Goal: Task Accomplishment & Management: Manage account settings

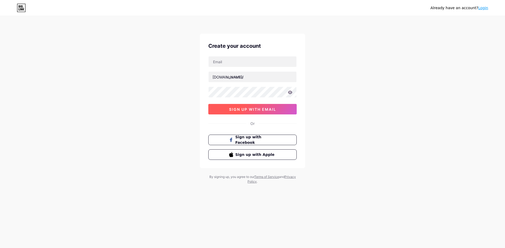
click at [262, 110] on span "sign up with email" at bounding box center [252, 109] width 47 height 4
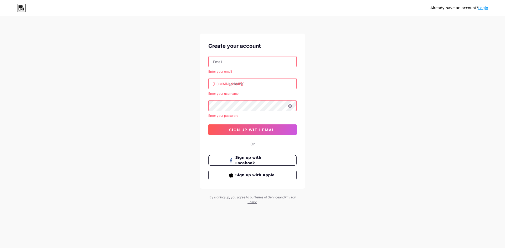
drag, startPoint x: 237, startPoint y: 61, endPoint x: 258, endPoint y: 59, distance: 21.4
click at [237, 61] on input "text" at bounding box center [252, 62] width 88 height 11
paste input "galaxynewa76@gmail.com|"
type input "[EMAIL_ADDRESS][DOMAIN_NAME]"
click at [240, 85] on input "text" at bounding box center [252, 84] width 88 height 11
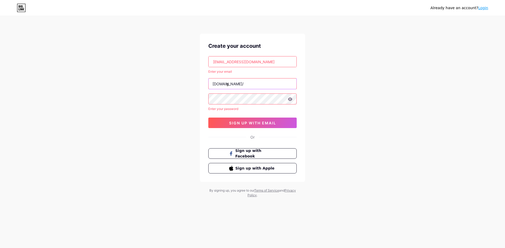
type input "g"
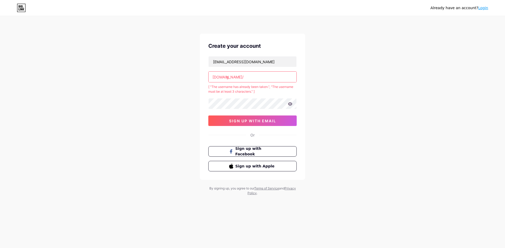
click at [239, 77] on input "g" at bounding box center [252, 77] width 88 height 11
drag, startPoint x: 110, startPoint y: 86, endPoint x: 104, endPoint y: 81, distance: 7.5
click at [107, 84] on div "Already have an account? Login Create your account galaxynewa76@gmail.com bio.l…" at bounding box center [252, 106] width 505 height 213
click at [22, 6] on icon at bounding box center [21, 6] width 1 height 2
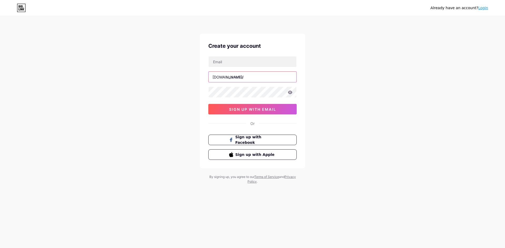
click at [242, 78] on input "text" at bounding box center [252, 77] width 88 height 11
click at [229, 62] on input "text" at bounding box center [252, 62] width 88 height 11
paste input "galaxynewa76@gmail.com|"
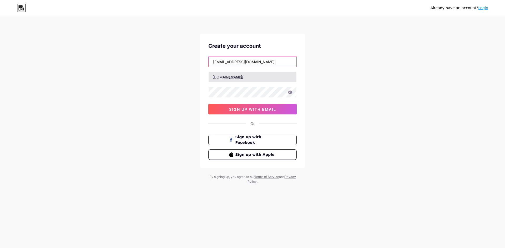
type input "galaxynewa76@gmail.com|"
click at [258, 76] on input "text" at bounding box center [252, 77] width 88 height 11
type input "galaxynew76"
click at [367, 106] on div "Already have an account? Login Create your account galaxynewa76@gmail.com| bio.…" at bounding box center [252, 100] width 505 height 201
click at [289, 93] on icon at bounding box center [290, 92] width 4 height 3
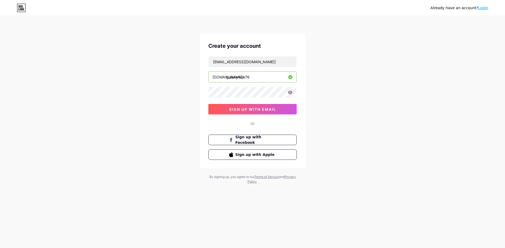
click at [291, 94] on icon at bounding box center [290, 92] width 4 height 3
click at [255, 108] on span "sign up with email" at bounding box center [252, 109] width 47 height 4
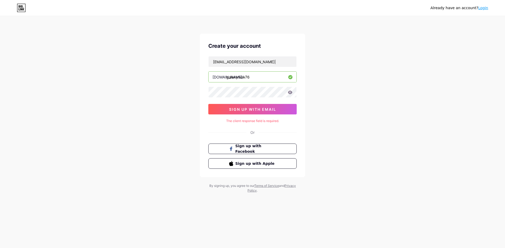
click at [463, 7] on div "Already have an account? Login" at bounding box center [459, 8] width 58 height 6
click at [243, 113] on button "sign up with email" at bounding box center [252, 109] width 88 height 11
click at [244, 110] on span "sign up with email" at bounding box center [252, 109] width 47 height 4
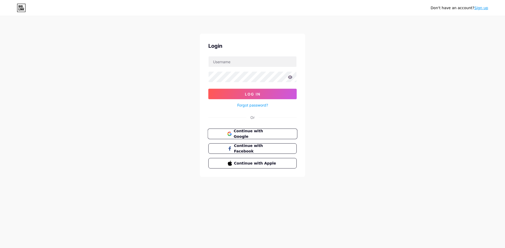
click at [257, 134] on span "Continue with Google" at bounding box center [255, 134] width 44 height 11
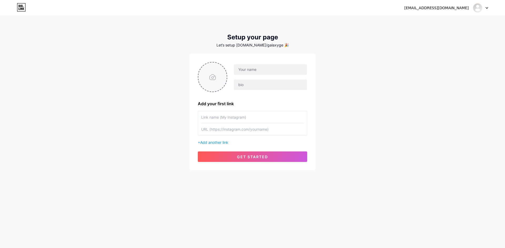
click at [225, 71] on input "file" at bounding box center [212, 77] width 28 height 29
click at [209, 64] on input "file" at bounding box center [212, 77] width 28 height 29
type input "C:\fakepath\B 1 (22)-Photoroom.png"
click at [259, 69] on input "text" at bounding box center [270, 69] width 73 height 11
click at [258, 72] on input "text" at bounding box center [270, 69] width 73 height 11
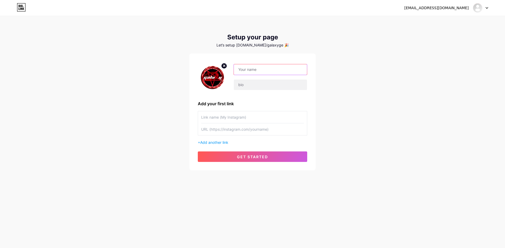
click at [254, 69] on input "text" at bounding box center [270, 69] width 73 height 11
type input "a"
click at [246, 69] on input "text" at bounding box center [270, 69] width 73 height 11
paste input "☄️"
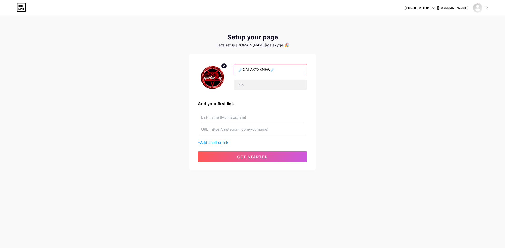
type input "☄️GALAXY88NEW☄️"
click at [330, 95] on div "[EMAIL_ADDRESS][DOMAIN_NAME] Dashboard Logout Setup your page Let’s setup [DOMA…" at bounding box center [252, 93] width 505 height 187
click at [281, 85] on input "text" at bounding box center [270, 85] width 73 height 11
click at [247, 86] on input "text" at bounding box center [270, 85] width 73 height 11
click at [269, 82] on input "text" at bounding box center [270, 85] width 73 height 11
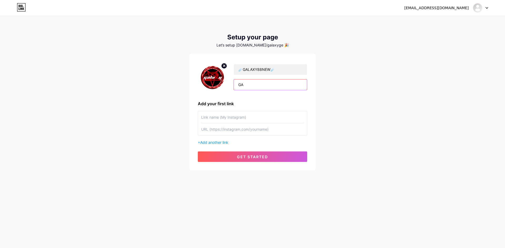
type input "G"
click at [273, 86] on input "GALAXY88NEW -" at bounding box center [270, 85] width 73 height 11
paste input "Slot Online"
click at [300, 83] on input "GALAXY88NEW - Slot Online" at bounding box center [270, 85] width 73 height 11
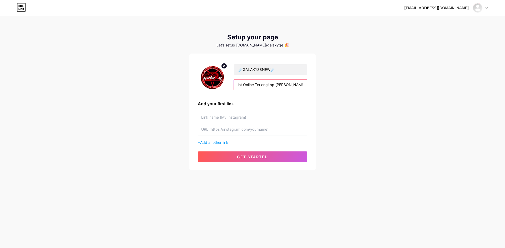
type input "GALAXY88NEW - Slot Online Terlengkap [PERSON_NAME] [GEOGRAPHIC_DATA]"
click at [253, 121] on input "text" at bounding box center [252, 117] width 103 height 12
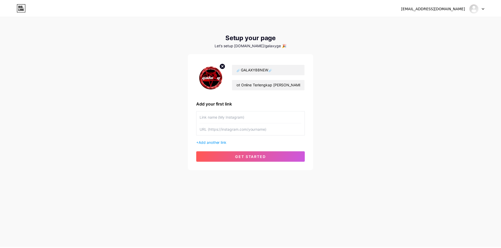
scroll to position [0, 0]
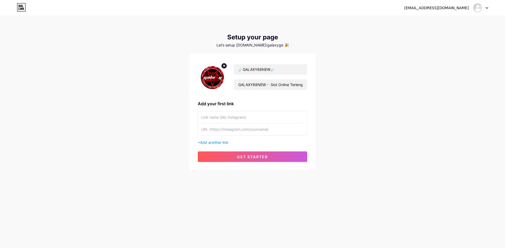
click at [242, 114] on input "text" at bounding box center [252, 117] width 103 height 12
type input "GALAXY88NEW LOGIN"
click at [244, 133] on input "text" at bounding box center [252, 130] width 103 height 12
paste input "[URL][DOMAIN_NAME]"
type input "[URL][DOMAIN_NAME]"
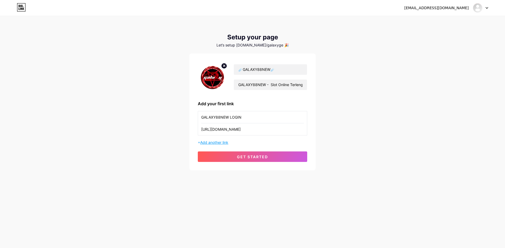
click at [212, 142] on span "Add another link" at bounding box center [214, 142] width 28 height 4
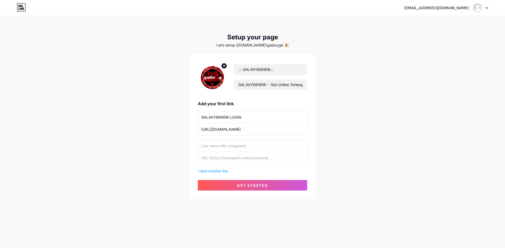
click at [223, 118] on input "GALAXY88NEW LOGIN" at bounding box center [252, 117] width 103 height 12
click at [215, 118] on input "GALAXY88NEW LOGIN" at bounding box center [252, 117] width 103 height 12
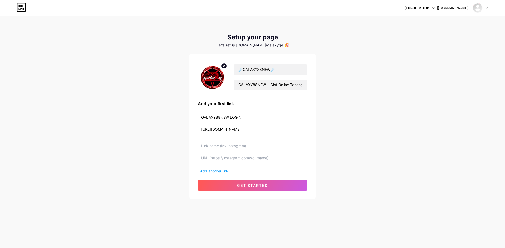
click at [215, 118] on input "GALAXY88NEW LOGIN" at bounding box center [252, 117] width 103 height 12
click at [226, 129] on input "[URL][DOMAIN_NAME]" at bounding box center [252, 130] width 103 height 12
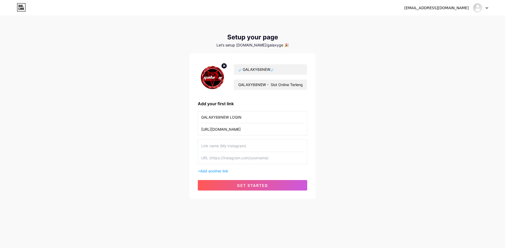
click at [215, 159] on input "text" at bounding box center [252, 158] width 103 height 12
paste input "[URL][DOMAIN_NAME]"
type input "[URL][DOMAIN_NAME]"
click at [218, 169] on div "+ Add another link" at bounding box center [252, 172] width 109 height 6
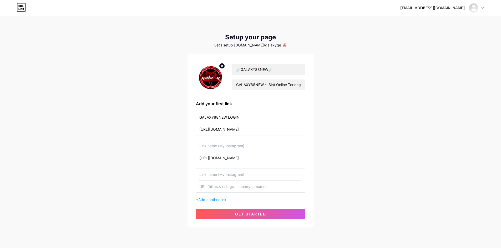
click at [222, 187] on input "text" at bounding box center [250, 187] width 103 height 12
paste input "[URL][DOMAIN_NAME]"
type input "[URL][DOMAIN_NAME]"
click at [211, 117] on input "GALAXY88NEW LOGIN" at bounding box center [250, 117] width 103 height 12
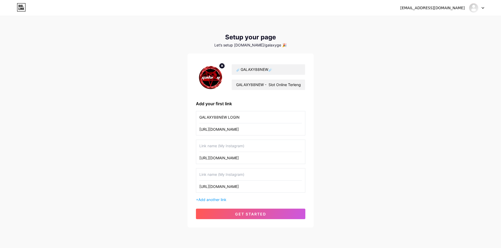
click at [217, 146] on input "text" at bounding box center [250, 146] width 103 height 12
paste input "GALAXY88NEW"
type input "GALAXY88NEW DAFTAR"
click at [228, 174] on input "text" at bounding box center [250, 175] width 103 height 12
type input "P"
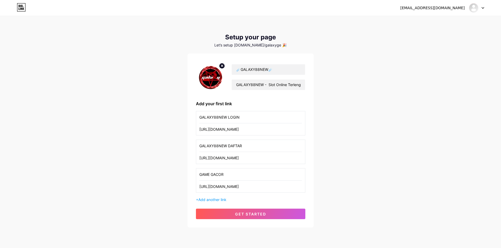
drag, startPoint x: 245, startPoint y: 166, endPoint x: 245, endPoint y: 170, distance: 3.2
click at [245, 166] on div "GALAXY88NEW LOGIN [URL][DOMAIN_NAME] GALAXY88NEW DAFTAR [URL][DOMAIN_NAME] GAME…" at bounding box center [250, 156] width 109 height 91
click at [244, 172] on input "GAME GACOR" at bounding box center [250, 175] width 103 height 12
paste input "🔥"
type input "GAME GACOR🔥"
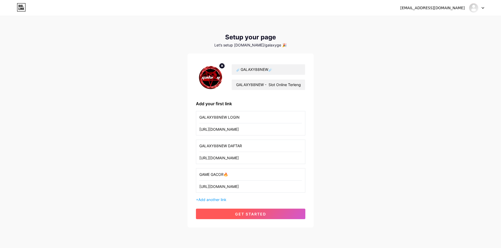
click at [262, 212] on span "get started" at bounding box center [250, 214] width 31 height 4
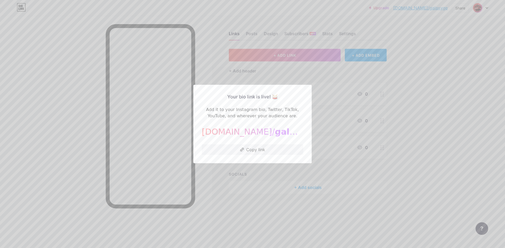
click at [367, 170] on div at bounding box center [252, 124] width 505 height 248
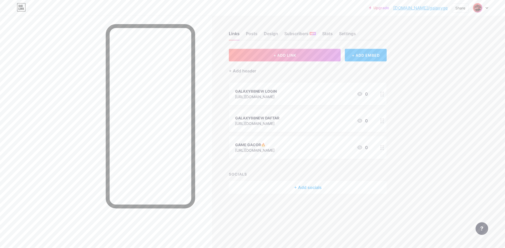
click at [348, 28] on div "Links Posts Design Subscribers NEW Stats Settings" at bounding box center [308, 31] width 158 height 18
click at [345, 33] on div "Settings" at bounding box center [347, 34] width 17 height 9
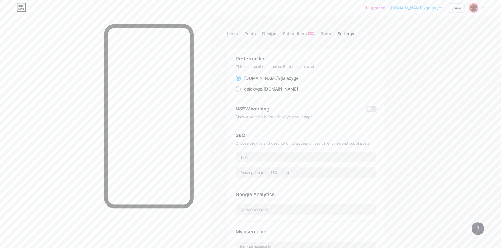
click at [239, 87] on span at bounding box center [238, 88] width 5 height 5
click at [244, 92] on input "galaxyge .[DOMAIN_NAME]" at bounding box center [245, 93] width 3 height 3
radio input "true"
click at [241, 76] on span at bounding box center [238, 78] width 5 height 5
click at [244, 81] on input "[DOMAIN_NAME]/ galaxyge" at bounding box center [245, 82] width 3 height 3
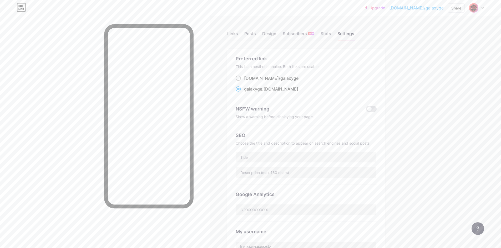
radio input "true"
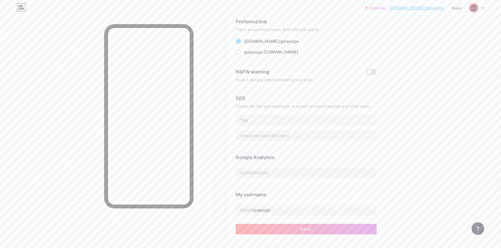
scroll to position [88, 0]
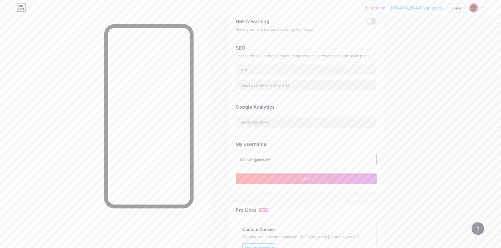
click at [284, 163] on input "galaxyge" at bounding box center [306, 160] width 140 height 11
type input "galaxynolimit"
click at [223, 148] on div "Links Posts Design Subscribers NEW Stats Settings Preferred link This is an aes…" at bounding box center [203, 135] width 407 height 415
click at [293, 178] on button "Save" at bounding box center [306, 179] width 141 height 11
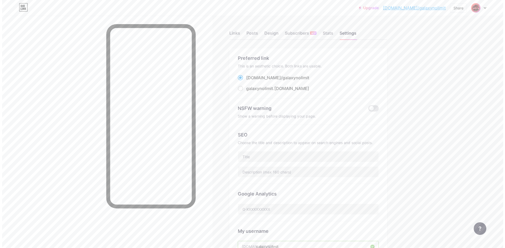
scroll to position [0, 0]
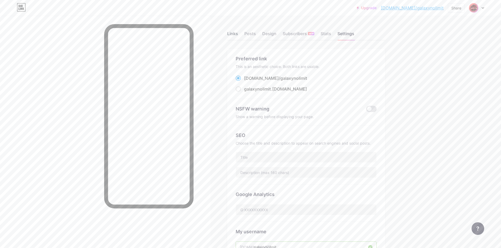
click at [233, 31] on div "Links" at bounding box center [232, 34] width 11 height 9
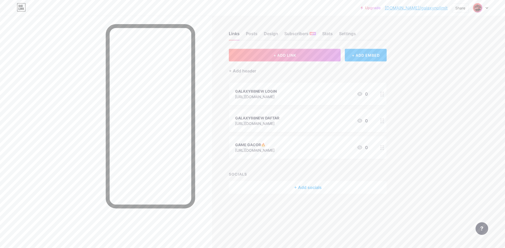
click at [293, 184] on div "+ Add socials" at bounding box center [308, 187] width 158 height 13
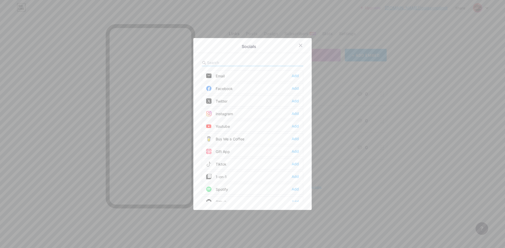
click at [372, 203] on div at bounding box center [252, 124] width 505 height 248
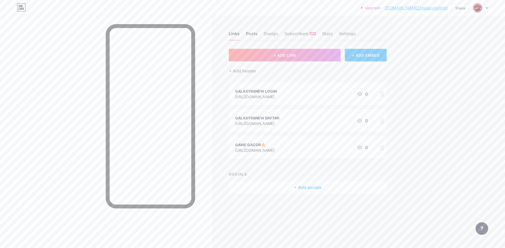
click at [252, 34] on div "Posts" at bounding box center [252, 34] width 12 height 9
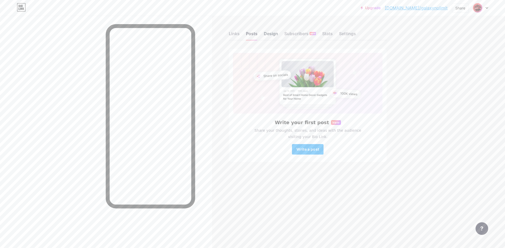
click at [268, 36] on div "Design" at bounding box center [271, 34] width 14 height 9
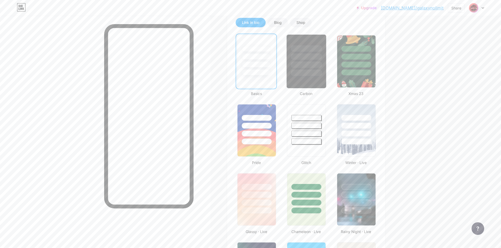
scroll to position [123, 0]
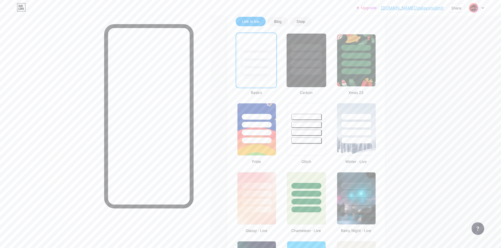
click at [300, 64] on div at bounding box center [306, 64] width 31 height 6
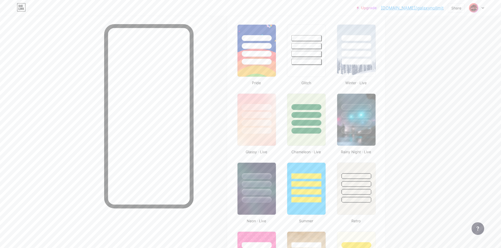
scroll to position [210, 0]
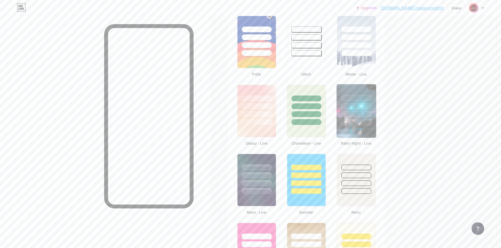
click at [360, 110] on div at bounding box center [355, 104] width 39 height 41
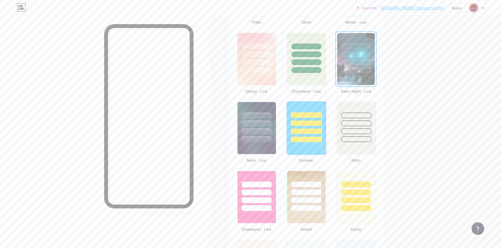
scroll to position [263, 0]
click at [257, 123] on div at bounding box center [256, 123] width 31 height 6
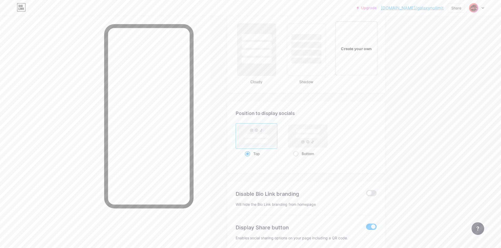
scroll to position [574, 0]
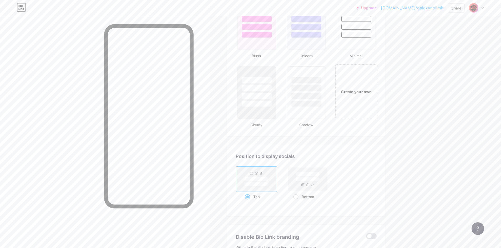
click at [370, 100] on div "Create your own" at bounding box center [356, 91] width 42 height 54
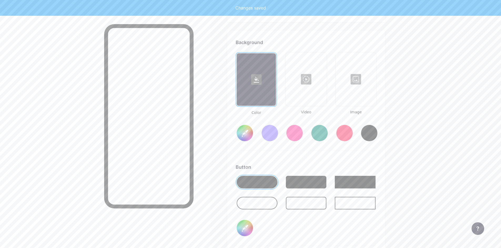
scroll to position [698, 0]
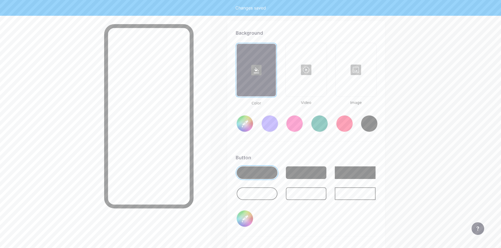
type input "#ffffff"
type input "#000000"
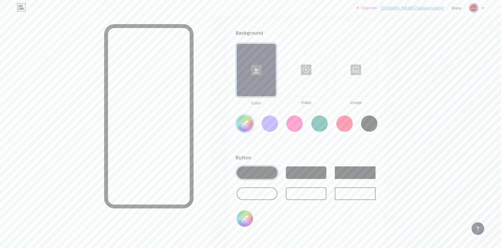
click at [365, 79] on div at bounding box center [356, 70] width 40 height 53
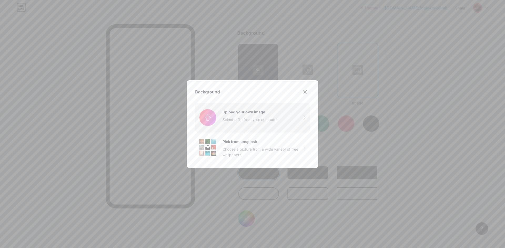
click at [244, 116] on input "file" at bounding box center [252, 117] width 115 height 29
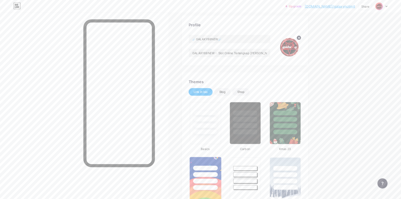
scroll to position [0, 0]
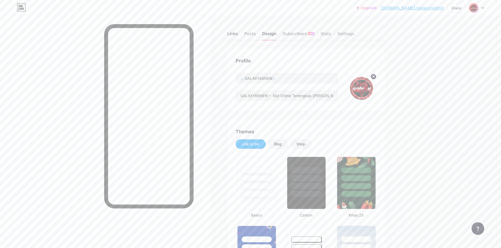
click at [234, 31] on div "Links" at bounding box center [232, 34] width 11 height 9
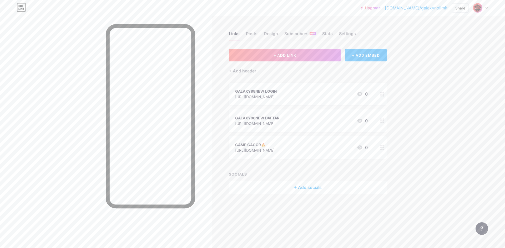
click at [381, 96] on circle at bounding box center [380, 95] width 1 height 1
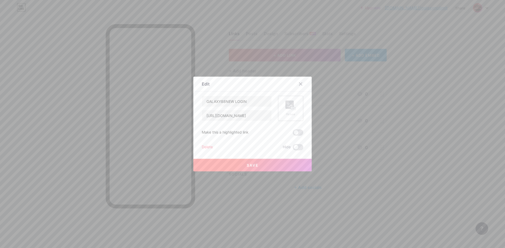
click at [290, 103] on rect at bounding box center [289, 105] width 8 height 8
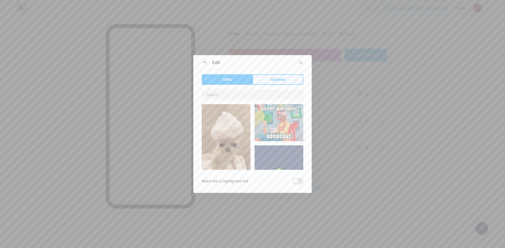
click at [280, 77] on span "Upload" at bounding box center [278, 80] width 14 height 6
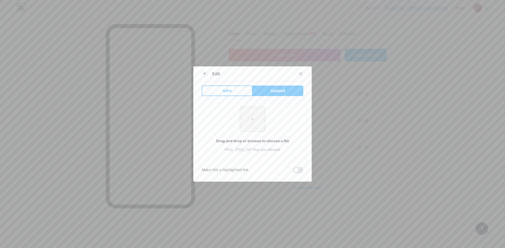
click at [253, 129] on input "file" at bounding box center [252, 119] width 25 height 25
type input "C:\fakepath\458e1e02f02bde900fe0dbb7c2f6f3de-Photoroom.png"
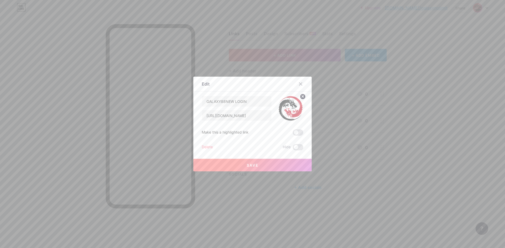
click at [269, 162] on button "Save" at bounding box center [252, 165] width 118 height 13
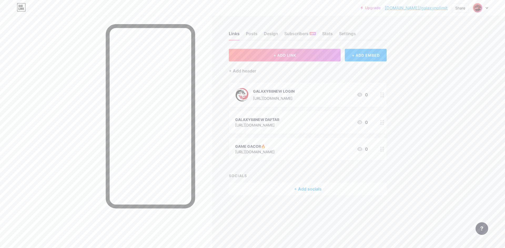
click at [381, 94] on circle at bounding box center [380, 94] width 1 height 1
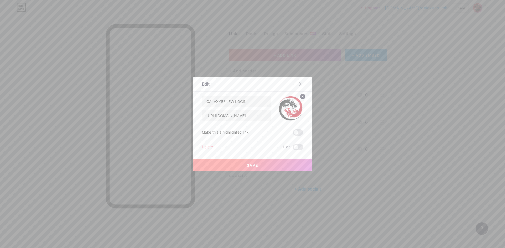
drag, startPoint x: 285, startPoint y: 108, endPoint x: 296, endPoint y: 103, distance: 12.3
click at [285, 108] on img at bounding box center [290, 108] width 25 height 25
click at [300, 96] on circle at bounding box center [303, 97] width 6 height 6
click at [310, 100] on div at bounding box center [252, 124] width 505 height 248
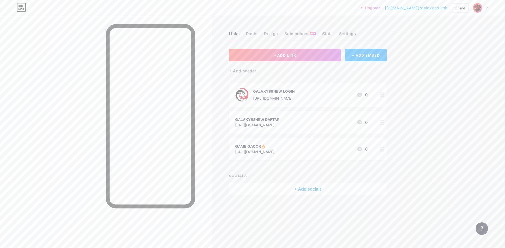
click at [380, 98] on div at bounding box center [381, 95] width 9 height 24
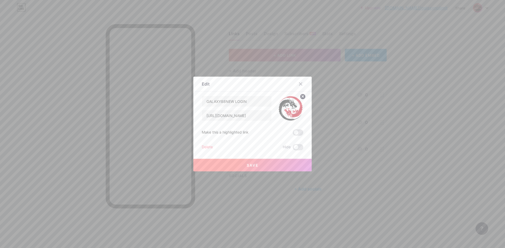
click at [302, 96] on icon at bounding box center [303, 97] width 2 height 2
click at [291, 109] on rect at bounding box center [293, 109] width 4 height 3
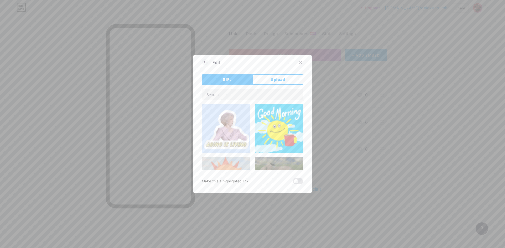
drag, startPoint x: 350, startPoint y: 70, endPoint x: 248, endPoint y: 10, distance: 118.0
click at [337, 62] on div at bounding box center [252, 124] width 505 height 248
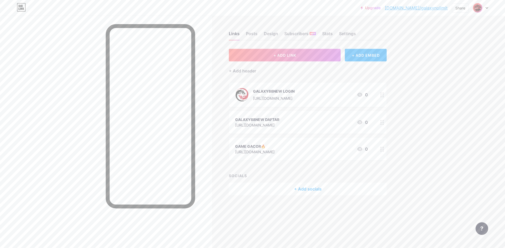
click at [380, 95] on icon at bounding box center [382, 95] width 4 height 5
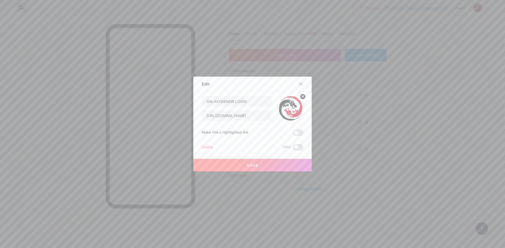
click at [283, 106] on img at bounding box center [290, 108] width 25 height 25
click at [300, 97] on circle at bounding box center [303, 97] width 6 height 6
click at [291, 108] on rect at bounding box center [293, 109] width 4 height 3
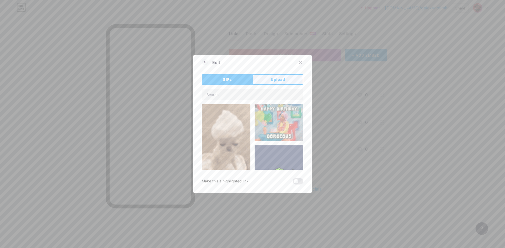
click at [281, 78] on span "Upload" at bounding box center [278, 80] width 14 height 6
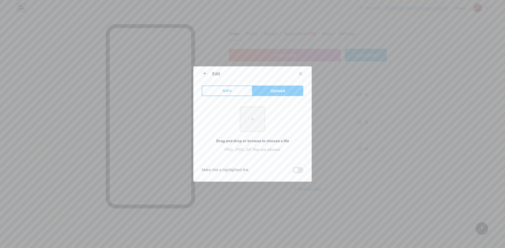
click at [257, 118] on input "file" at bounding box center [252, 119] width 25 height 25
type input "C:\fakepath\B 1 (23).png"
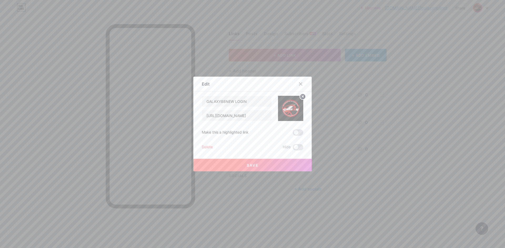
click at [263, 166] on button "Save" at bounding box center [252, 165] width 118 height 13
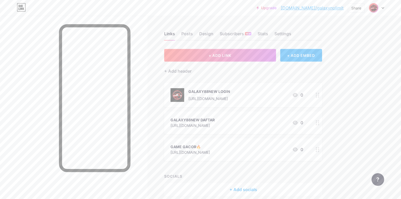
click at [322, 93] on div at bounding box center [317, 95] width 9 height 24
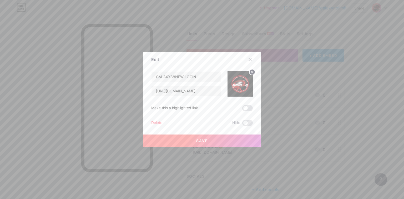
click at [349, 119] on div at bounding box center [202, 99] width 404 height 199
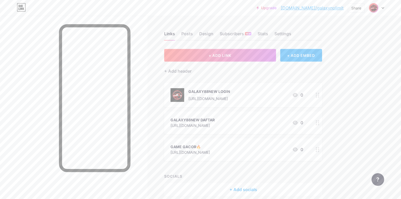
click at [322, 123] on div at bounding box center [317, 122] width 9 height 23
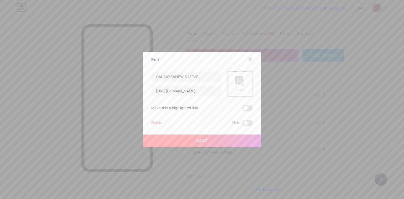
click at [233, 87] on div "Picture" at bounding box center [239, 83] width 25 height 25
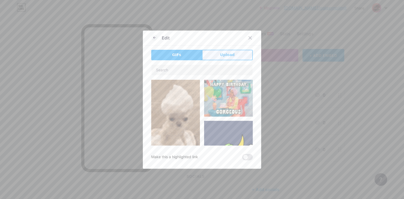
click at [228, 56] on span "Upload" at bounding box center [227, 55] width 14 height 6
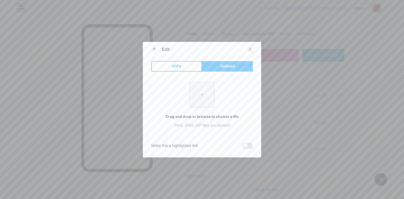
click at [192, 99] on input "file" at bounding box center [202, 94] width 25 height 25
type input "C:\fakepath\B 1 (23).png"
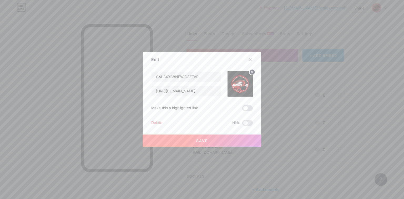
click at [197, 138] on button "Save" at bounding box center [202, 140] width 118 height 13
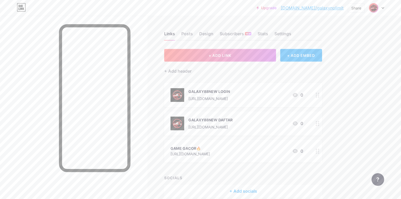
click at [317, 152] on circle at bounding box center [315, 152] width 1 height 1
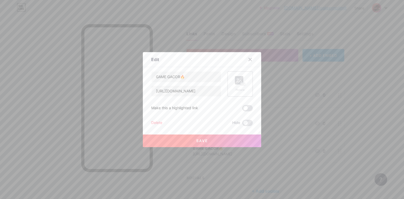
click at [241, 83] on rect at bounding box center [243, 84] width 4 height 3
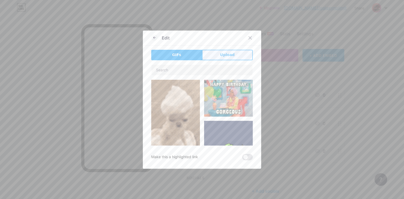
click at [232, 57] on span "Upload" at bounding box center [227, 55] width 14 height 6
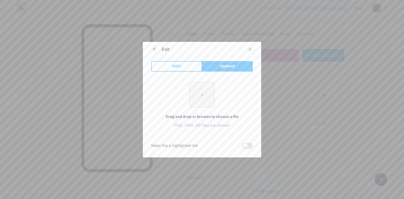
click at [196, 93] on input "file" at bounding box center [202, 94] width 25 height 25
type input "C:\fakepath\5cd840306f9dffdadbb1619785bd61c9-Photoroom.png"
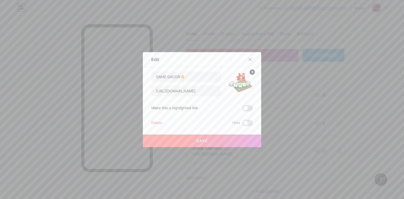
click at [207, 139] on button "Save" at bounding box center [202, 140] width 118 height 13
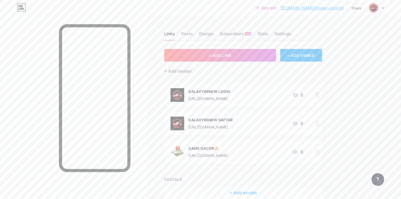
click at [324, 6] on link "[DOMAIN_NAME]/galaxynolimit" at bounding box center [311, 8] width 63 height 6
click at [193, 33] on div "Posts" at bounding box center [187, 34] width 12 height 9
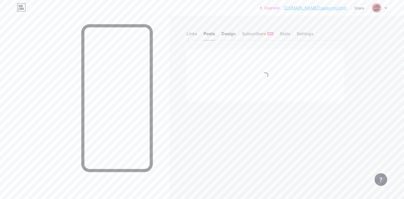
click at [221, 34] on div "Design" at bounding box center [228, 34] width 14 height 9
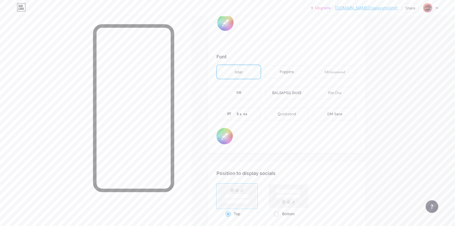
scroll to position [876, 0]
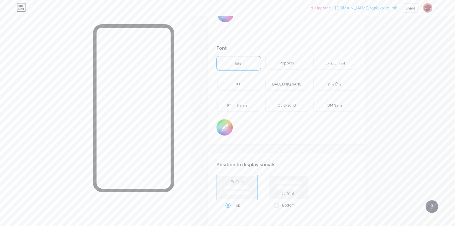
click at [249, 104] on div "PT Sans" at bounding box center [238, 105] width 43 height 13
click at [288, 83] on div "BALSAMIQ SANS" at bounding box center [286, 84] width 29 height 6
click at [333, 63] on div "EB Garamond" at bounding box center [335, 63] width 21 height 6
click at [282, 103] on div "Quicksand" at bounding box center [287, 106] width 18 height 6
click at [328, 103] on div "DM Sans" at bounding box center [335, 105] width 43 height 13
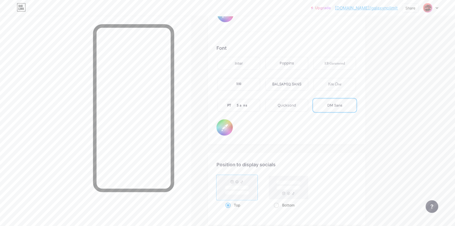
click at [232, 90] on div "Inter Poppins EB Garamond TEKO BALSAMIQ SANS Kite One PT Sans Quicksand DM Sans" at bounding box center [286, 87] width 141 height 63
click at [235, 85] on div "TEKO" at bounding box center [238, 84] width 43 height 13
click at [306, 82] on div "BALSAMIQ SANS" at bounding box center [287, 84] width 43 height 13
click at [332, 62] on div "EB Garamond" at bounding box center [335, 63] width 21 height 6
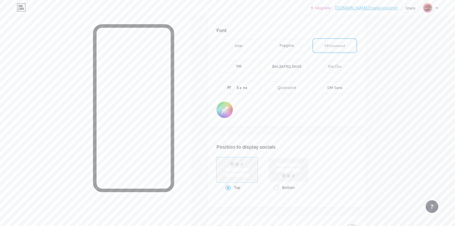
scroll to position [896, 0]
click at [227, 108] on input "#ffffff" at bounding box center [225, 107] width 16 height 16
type input "#ffcccc"
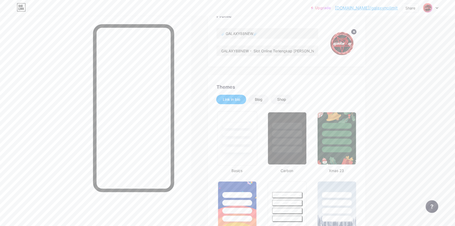
scroll to position [0, 0]
